Goal: Task Accomplishment & Management: Complete application form

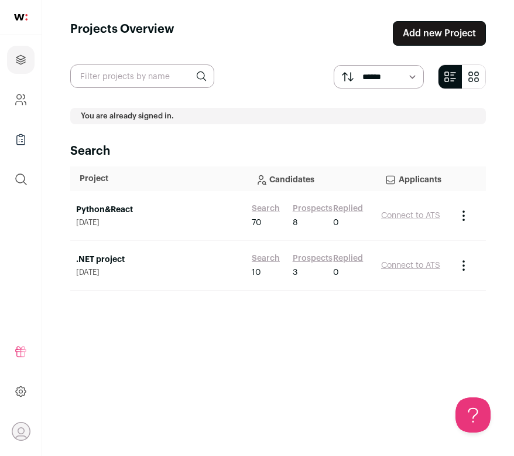
click at [430, 21] on link "Add new Project" at bounding box center [439, 33] width 93 height 25
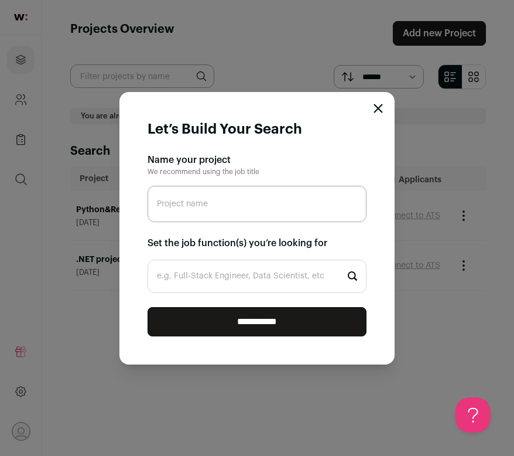
click at [227, 194] on input "Project name" at bounding box center [257, 204] width 219 height 36
type input "Python&React_Natalia"
click at [253, 288] on input "e.g. Full-Stack Engineer, Data Scientist, etc" at bounding box center [257, 276] width 219 height 33
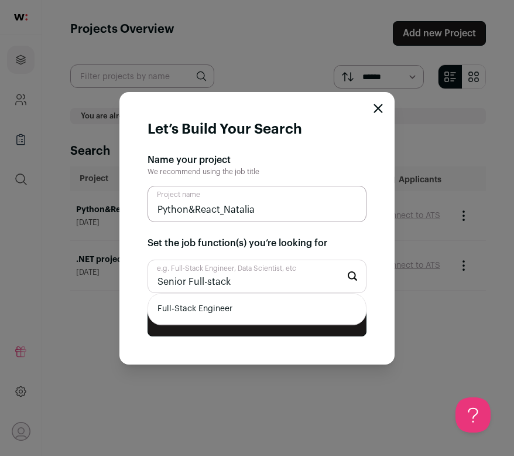
type input "Senior Full-stack"
click at [253, 308] on li "Full-Stack Engineer" at bounding box center [257, 309] width 218 height 31
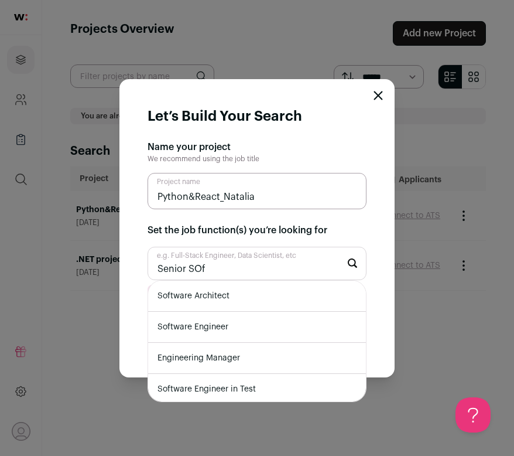
type input "Senior SOf"
click at [210, 330] on li "Software Engineer" at bounding box center [257, 327] width 218 height 31
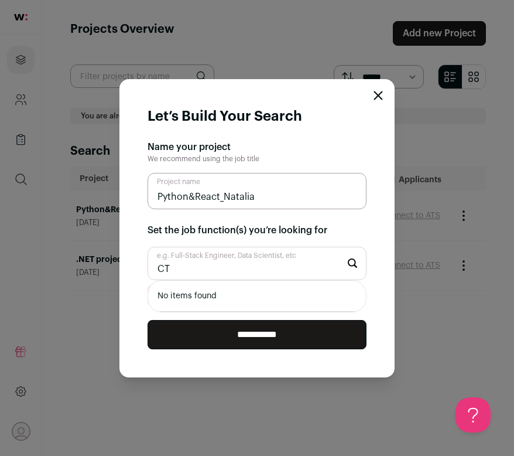
type input "C"
type input "T"
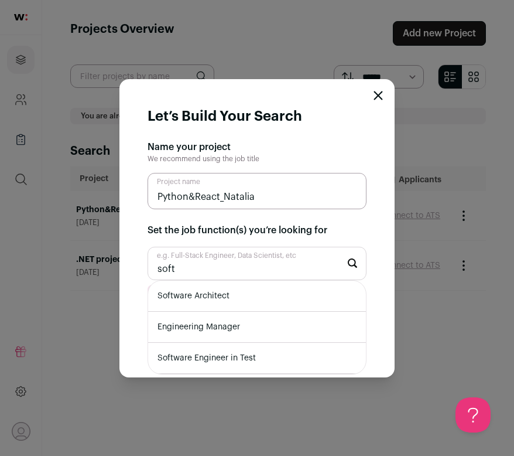
type input "soft"
click at [224, 295] on li "Software Architect" at bounding box center [257, 296] width 218 height 31
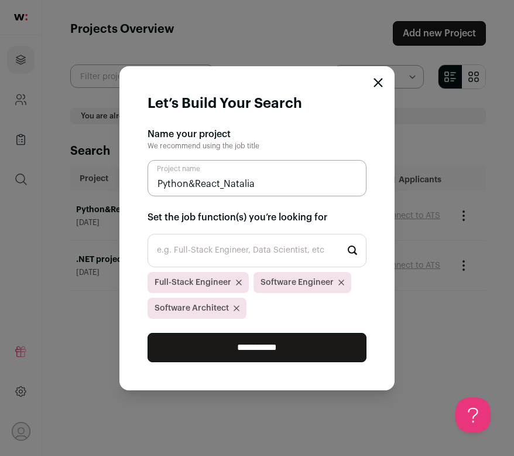
click at [294, 354] on input "**********" at bounding box center [257, 347] width 219 height 29
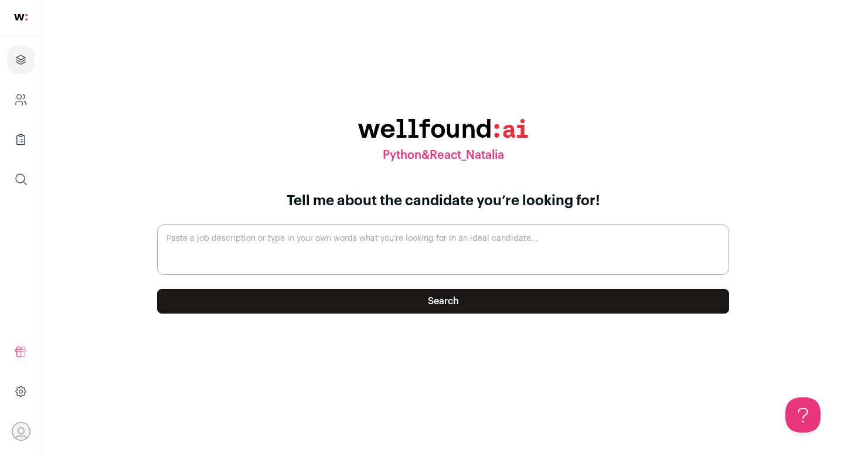
paste textarea "Senior Software Engineer OR Senior Full-Stack Web developer, at least 5 years o…"
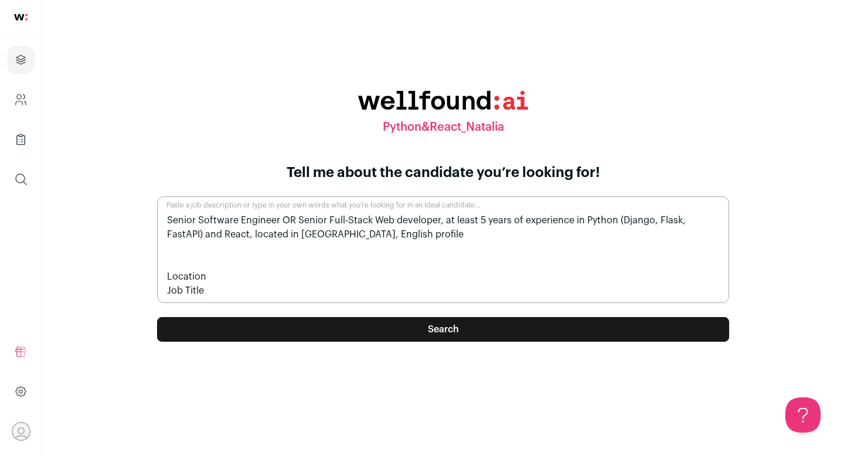
click at [249, 233] on textarea "Senior Software Engineer OR Senior Full-Stack Web developer, at least 5 years o…" at bounding box center [443, 249] width 572 height 107
drag, startPoint x: 223, startPoint y: 291, endPoint x: 167, endPoint y: 275, distance: 58.3
click at [167, 275] on textarea "Senior Software Engineer OR Senior Full-Stack Web developer, at least 5 years o…" at bounding box center [443, 249] width 572 height 107
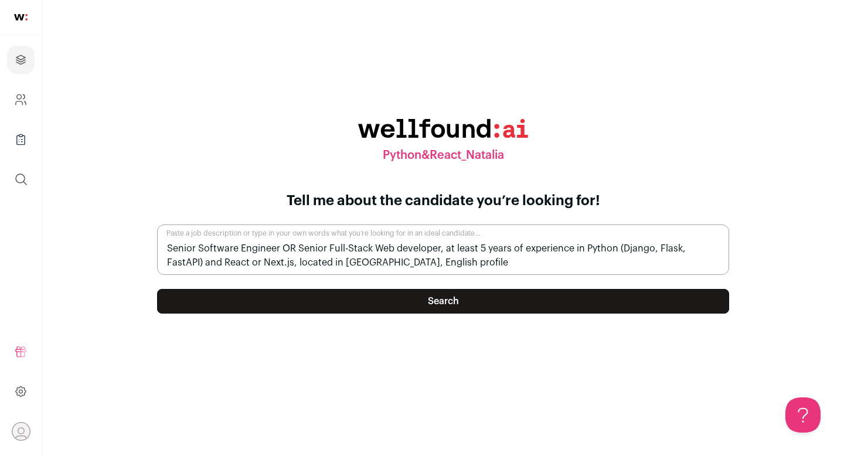
click at [344, 261] on textarea "Senior Software Engineer OR Senior Full-Stack Web developer, at least 5 years o…" at bounding box center [443, 249] width 572 height 50
click at [514, 264] on textarea "Senior Software Engineer OR Senior Full-Stack Web developer, at least 5 years o…" at bounding box center [443, 249] width 572 height 50
type textarea "Senior Software Engineer OR Senior Full-Stack Web developer, at least 5 years o…"
click at [482, 293] on button "Search" at bounding box center [443, 301] width 572 height 25
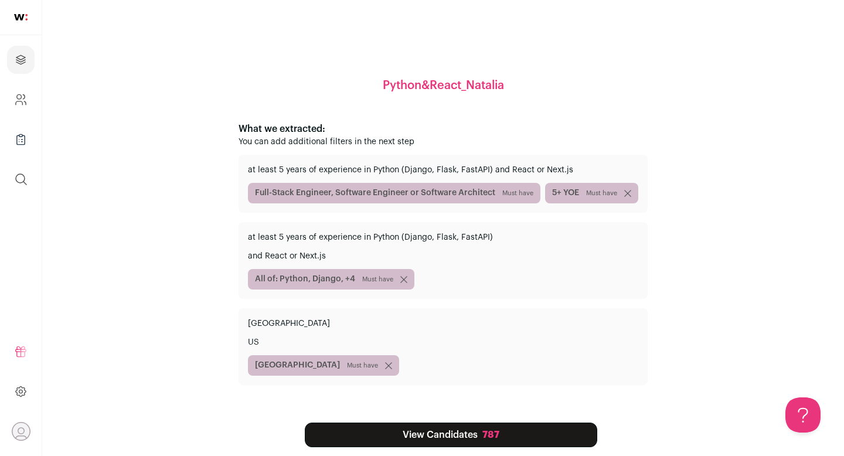
scroll to position [44, 0]
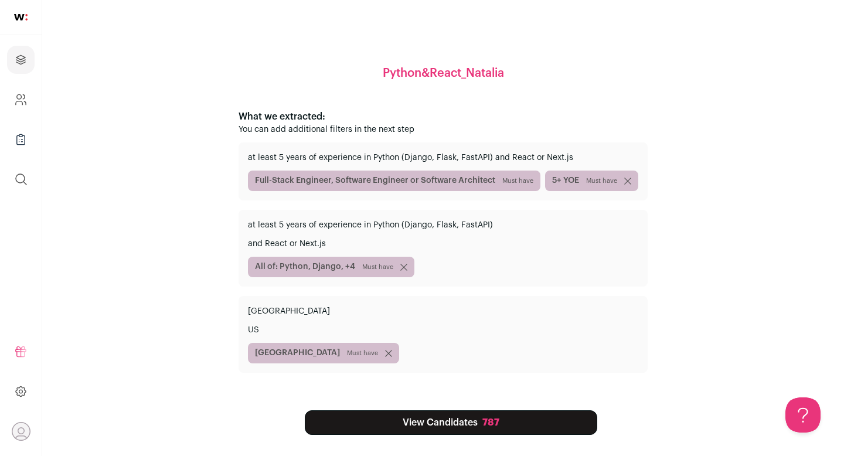
click at [424, 425] on link "View Candidates 787" at bounding box center [451, 422] width 292 height 25
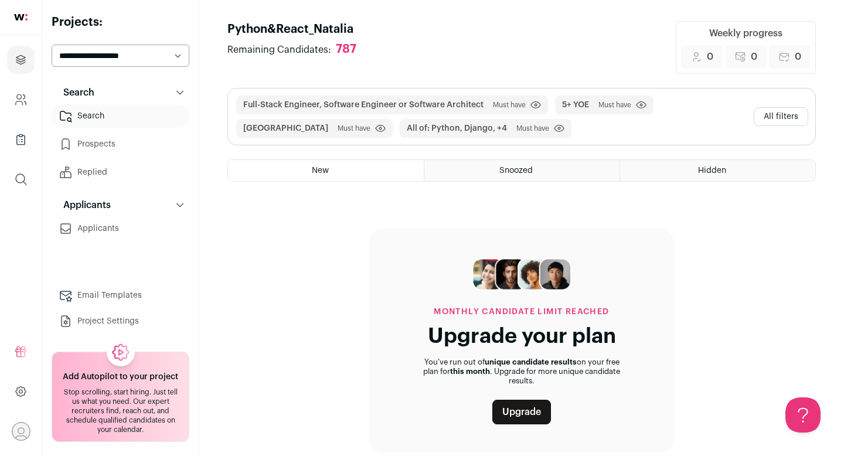
scroll to position [18, 0]
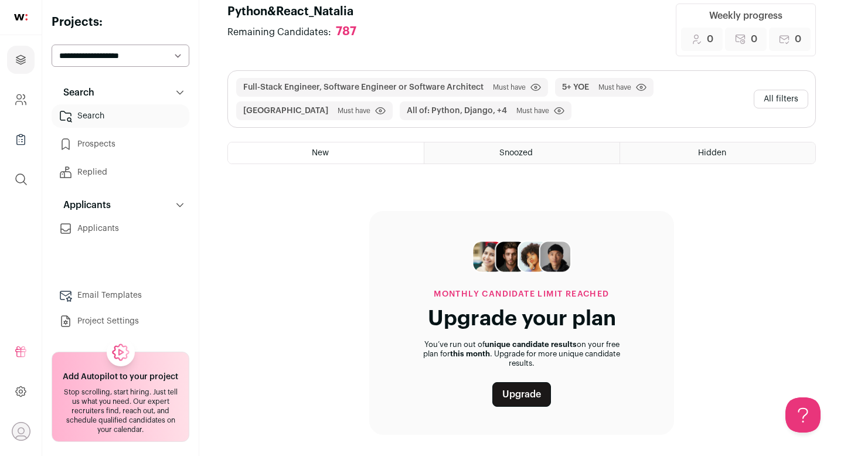
click at [513, 158] on div "Snoozed" at bounding box center [521, 152] width 195 height 21
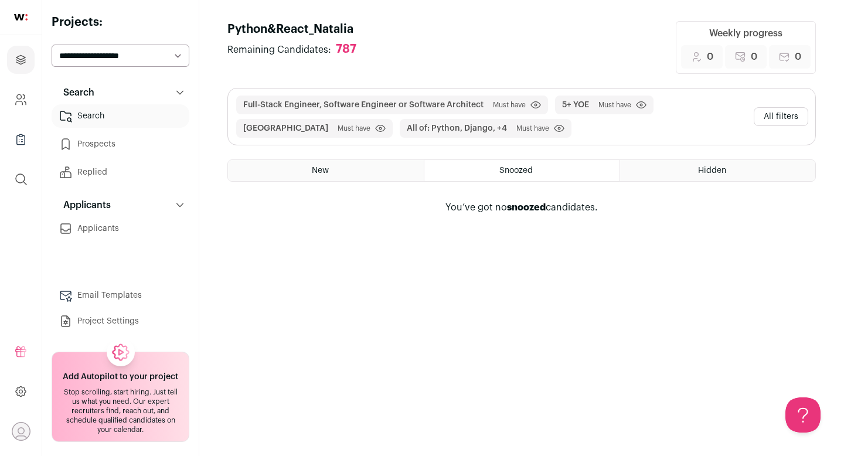
click at [514, 159] on div "Full-Stack Engineer, Software Engineer or Software Architect Must have Click to…" at bounding box center [521, 144] width 588 height 112
click at [514, 166] on div "Hidden" at bounding box center [717, 170] width 195 height 21
click at [300, 179] on div "New" at bounding box center [326, 170] width 196 height 21
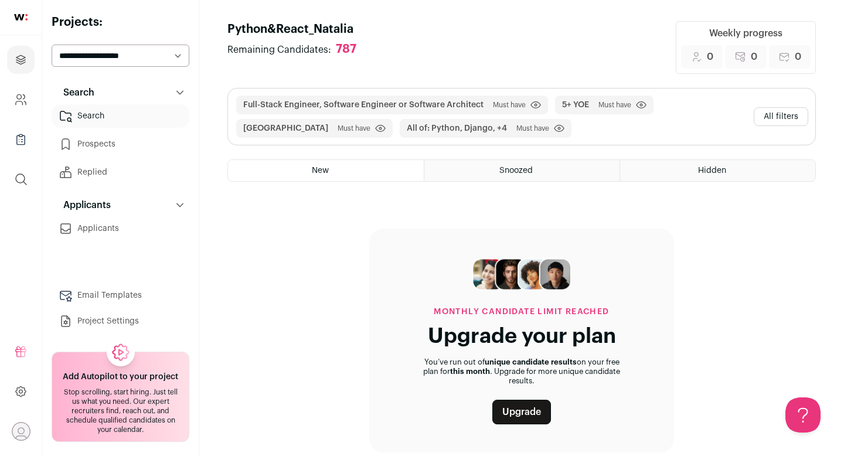
click at [514, 176] on div "Hidden" at bounding box center [717, 170] width 195 height 21
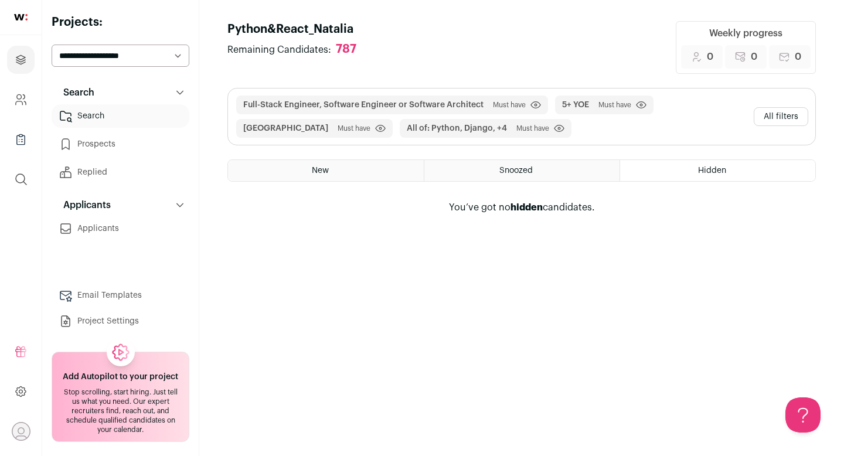
click at [251, 163] on div "New" at bounding box center [326, 170] width 196 height 21
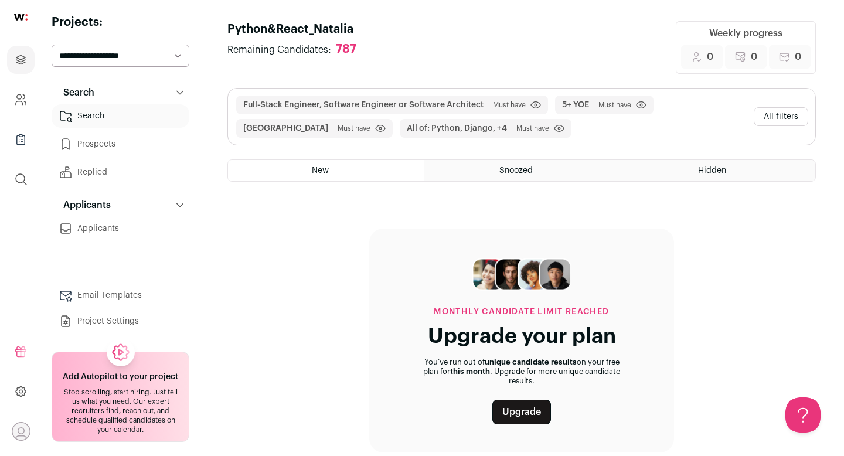
click at [139, 58] on select "**********" at bounding box center [121, 56] width 138 height 22
click at [108, 97] on button "Search" at bounding box center [121, 92] width 138 height 23
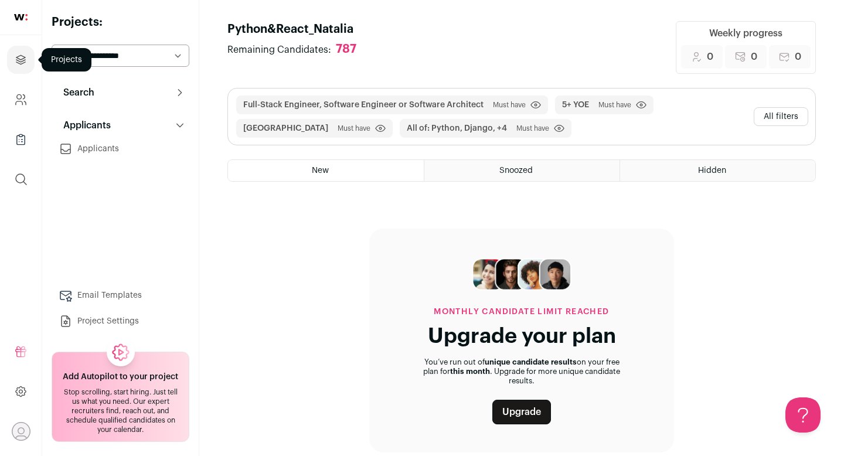
click at [22, 54] on icon "Projects" at bounding box center [20, 60] width 13 height 14
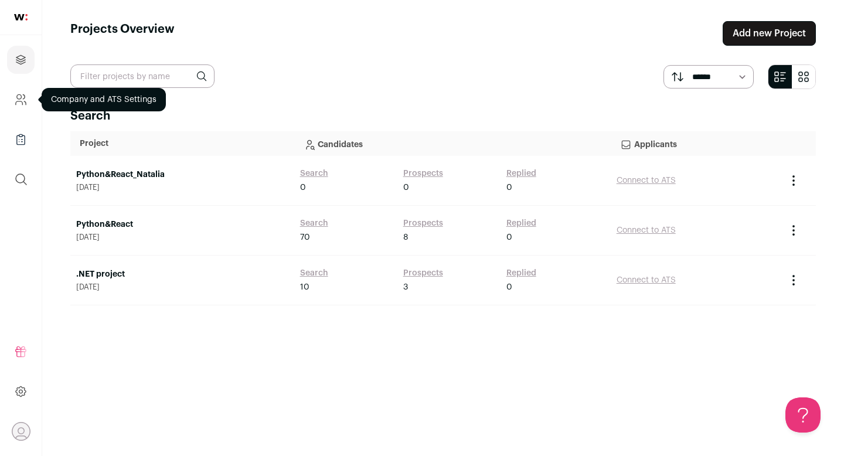
click at [14, 104] on icon "Company and ATS Settings" at bounding box center [20, 100] width 13 height 14
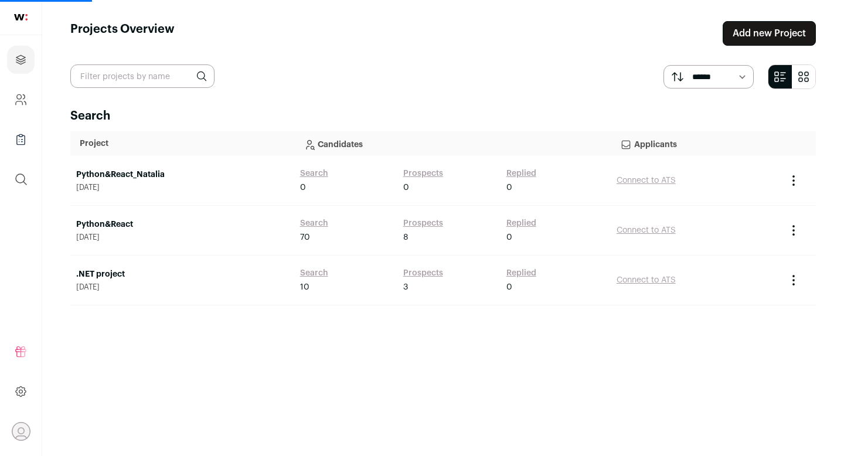
click at [24, 141] on icon "Company Lists" at bounding box center [21, 139] width 8 height 9
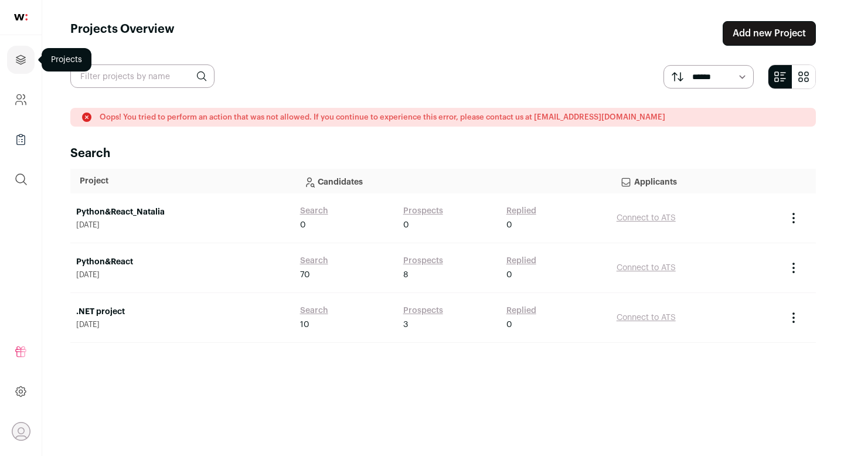
click at [25, 57] on icon "Projects" at bounding box center [20, 59] width 9 height 9
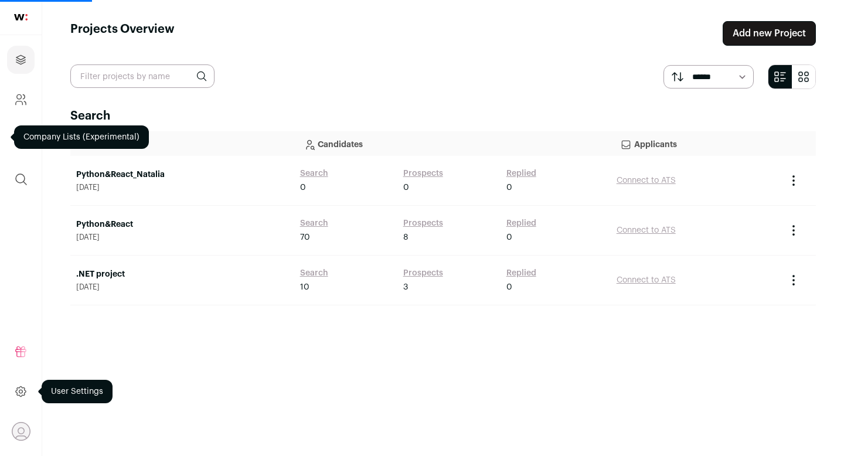
click at [17, 394] on icon at bounding box center [20, 391] width 13 height 14
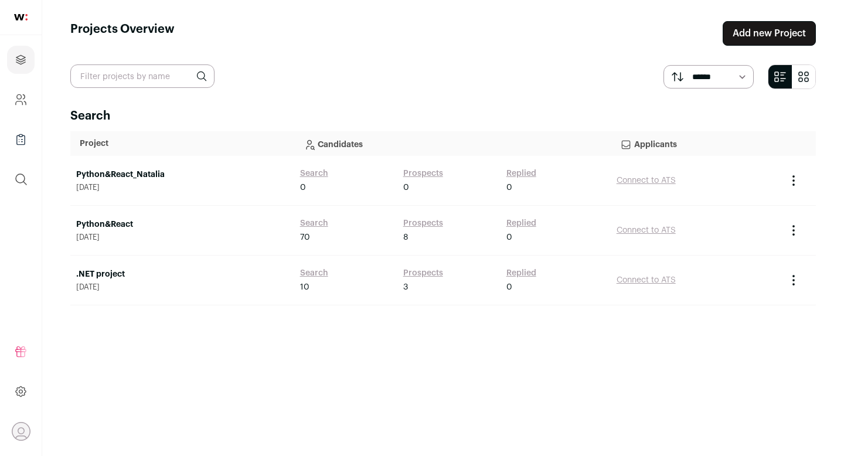
drag, startPoint x: 209, startPoint y: 76, endPoint x: 177, endPoint y: 69, distance: 32.4
click at [177, 69] on input "text" at bounding box center [142, 75] width 144 height 23
click at [23, 394] on icon at bounding box center [20, 391] width 13 height 14
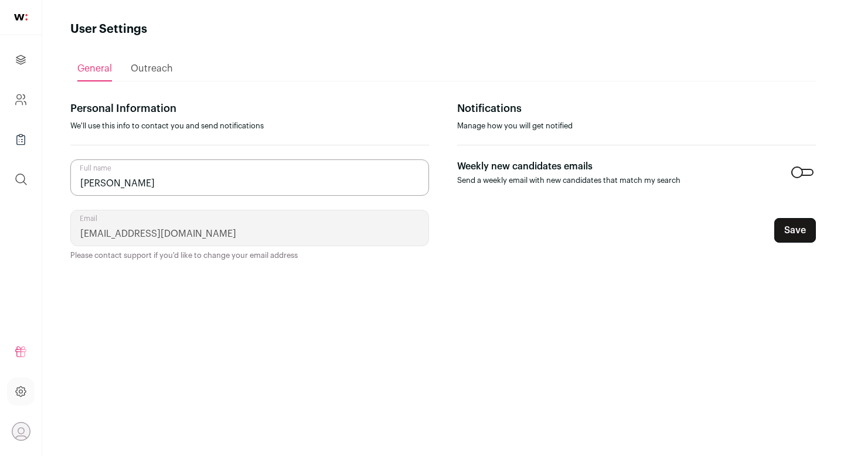
click at [162, 68] on span "Outreach" at bounding box center [152, 68] width 42 height 9
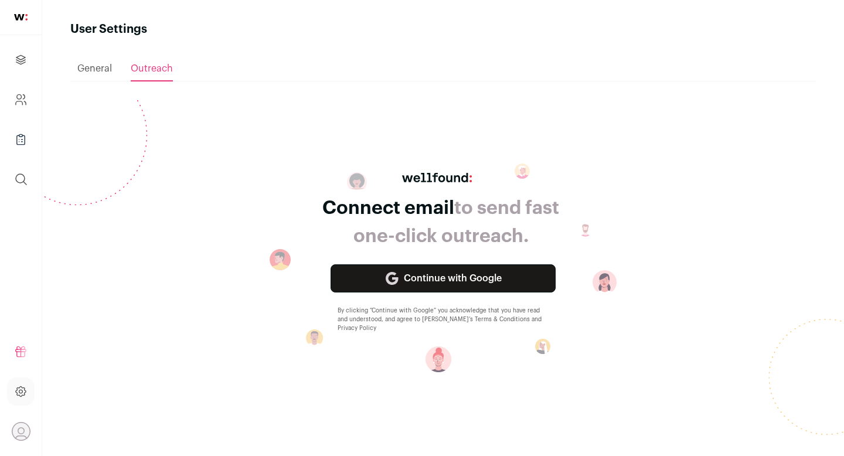
click at [106, 65] on span "General" at bounding box center [94, 68] width 35 height 9
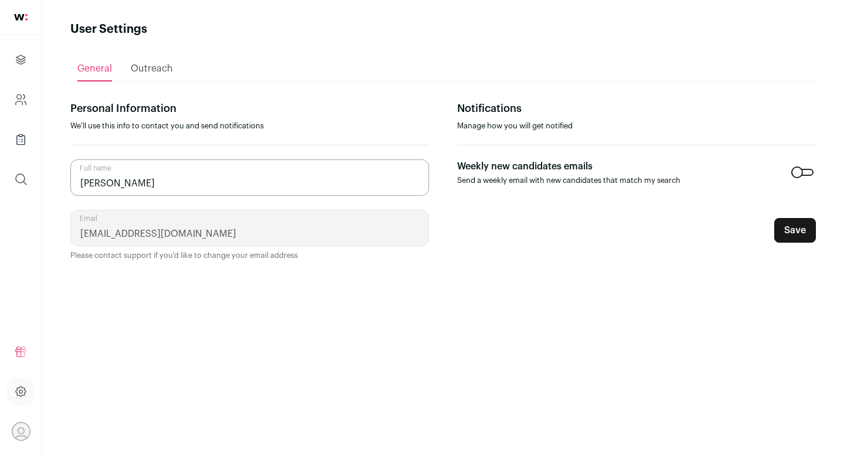
click at [18, 438] on icon "Open dropdown" at bounding box center [21, 431] width 18 height 18
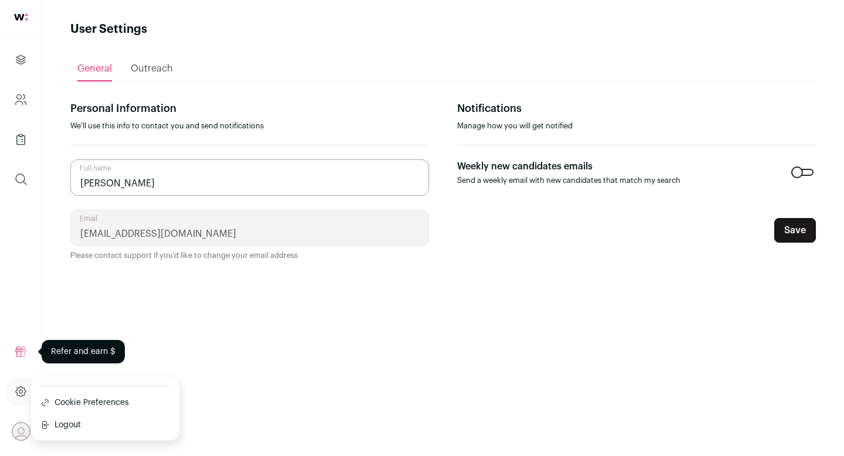
click at [25, 356] on icon at bounding box center [21, 351] width 10 height 10
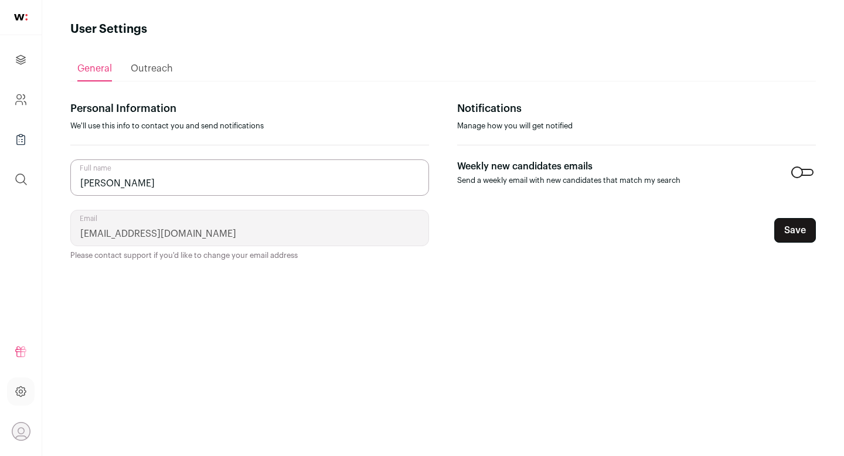
click at [23, 14] on img at bounding box center [20, 17] width 13 height 6
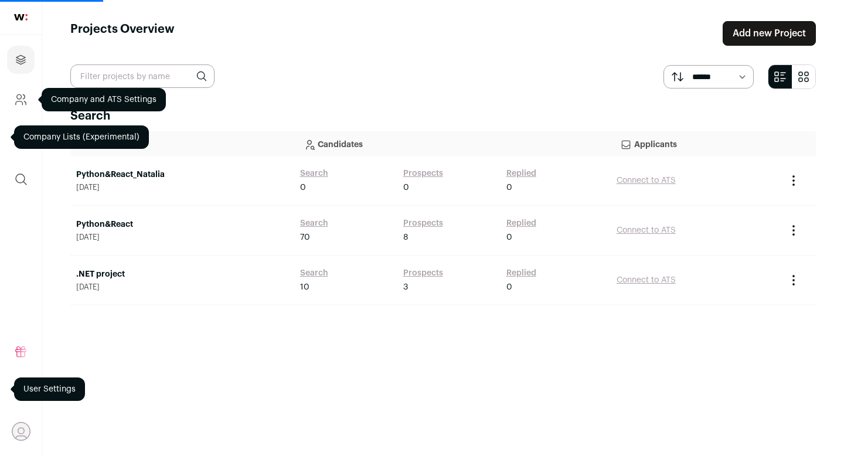
click at [20, 101] on icon "Company and ATS Settings" at bounding box center [20, 100] width 13 height 14
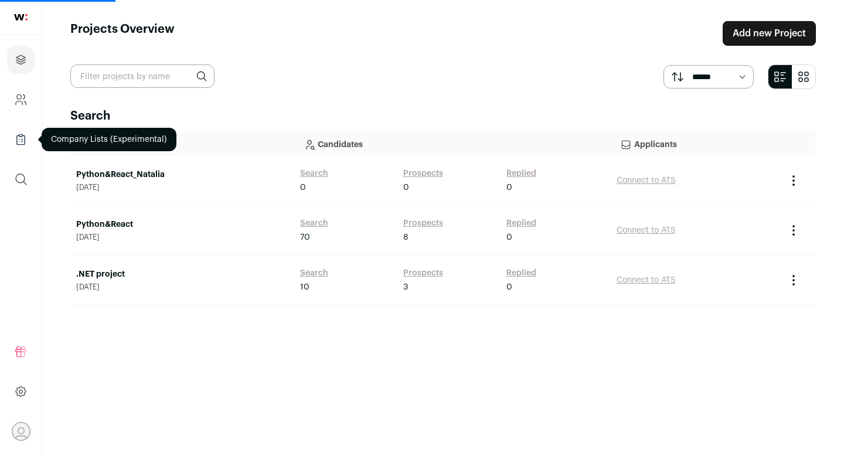
click at [22, 141] on icon "Company Lists" at bounding box center [20, 139] width 13 height 14
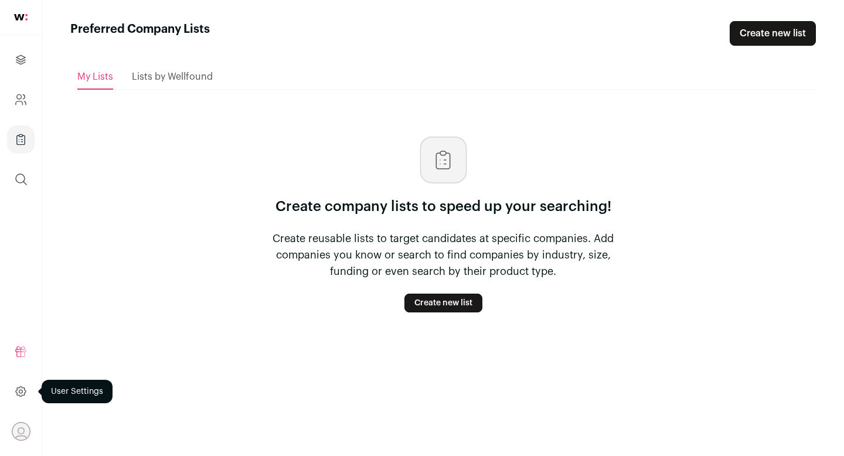
click at [27, 393] on icon at bounding box center [20, 391] width 13 height 14
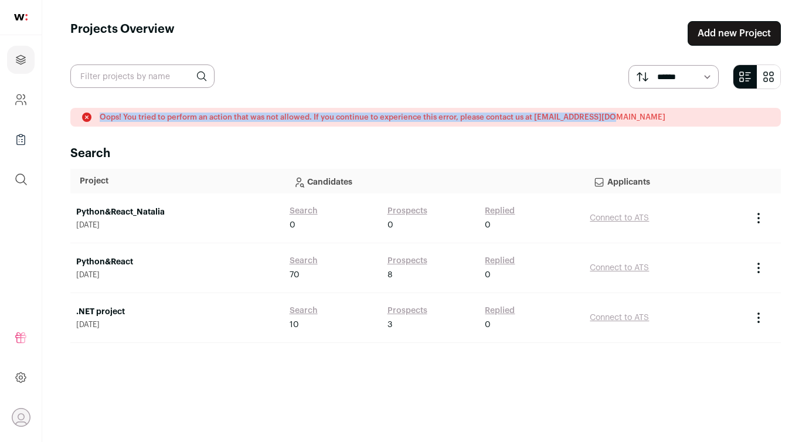
drag, startPoint x: 69, startPoint y: 101, endPoint x: 592, endPoint y: 140, distance: 524.7
click at [514, 140] on main "Projects Overview Add new Project ****** ******* Oops! You tried to perform an …" at bounding box center [425, 221] width 766 height 442
click at [514, 140] on div "Oops! You tried to perform an action that was not allowed. If you continue to e…" at bounding box center [425, 126] width 710 height 37
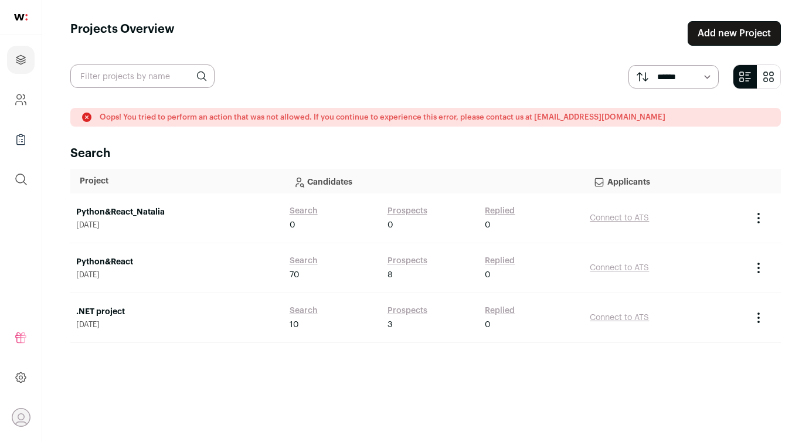
click at [514, 353] on div "Oops! You tried to perform an action that was not allowed. If you continue to e…" at bounding box center [425, 264] width 710 height 313
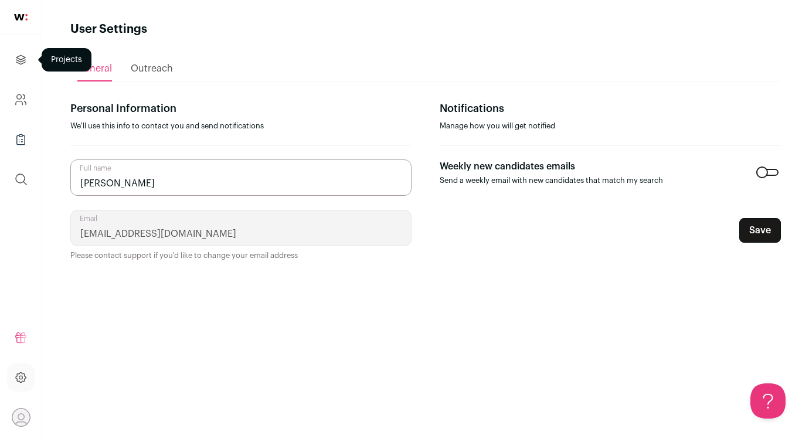
click at [25, 67] on link "Projects" at bounding box center [21, 60] width 28 height 28
